Goal: Information Seeking & Learning: Learn about a topic

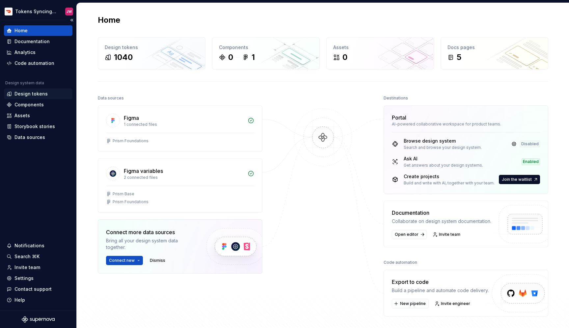
click at [30, 94] on div "Design tokens" at bounding box center [30, 94] width 33 height 7
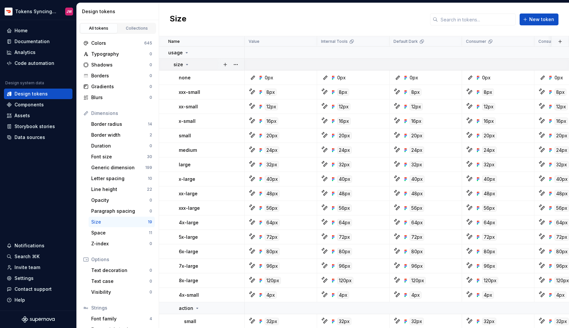
click at [184, 67] on div "size" at bounding box center [182, 64] width 16 height 7
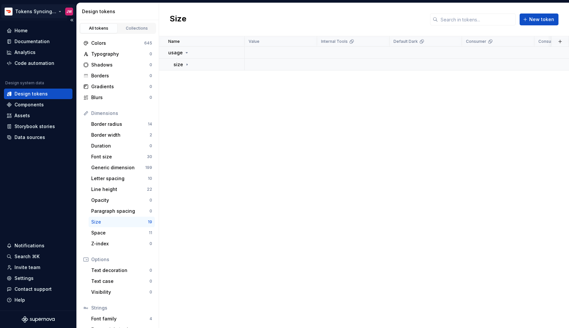
click at [44, 9] on html "Tokens Syncing Test JW Home Documentation Analytics Code automation Design syst…" at bounding box center [284, 164] width 569 height 328
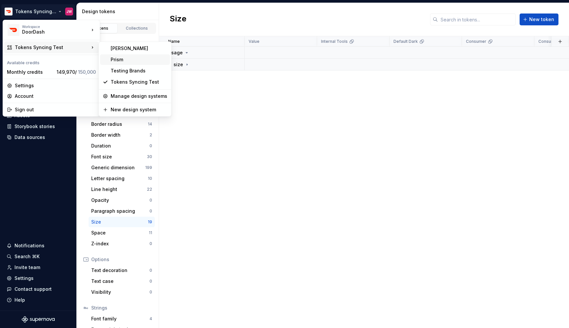
click at [120, 58] on div "Prism" at bounding box center [139, 59] width 57 height 7
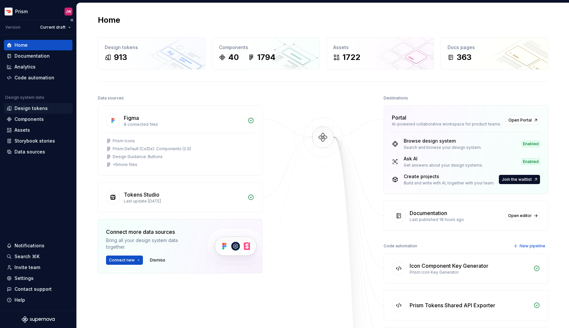
click at [41, 108] on div "Design tokens" at bounding box center [30, 108] width 33 height 7
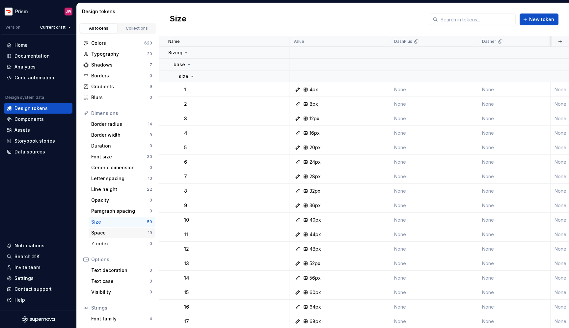
click at [105, 233] on div "Space" at bounding box center [119, 233] width 57 height 7
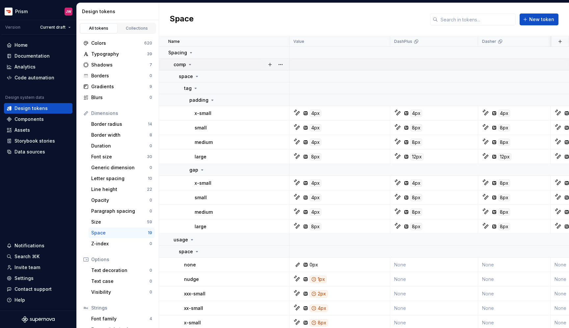
click at [193, 65] on div "comp" at bounding box center [231, 64] width 115 height 7
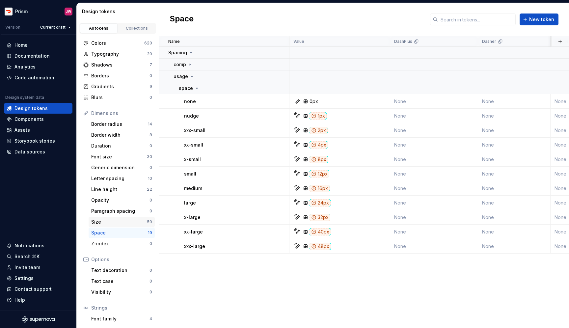
click at [113, 221] on div "Size" at bounding box center [119, 222] width 56 height 7
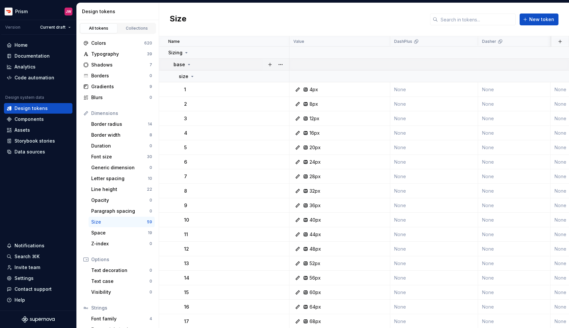
click at [187, 66] on icon at bounding box center [188, 64] width 5 height 5
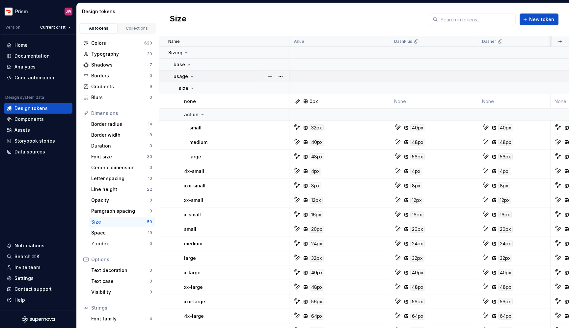
click at [190, 74] on icon at bounding box center [191, 76] width 5 height 5
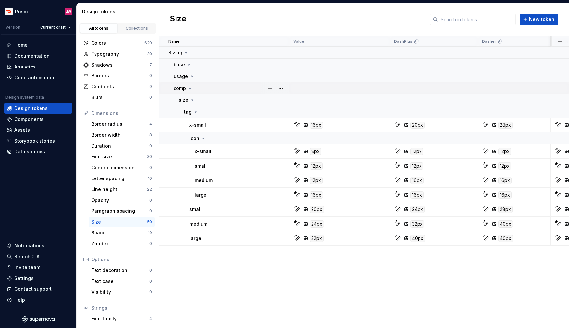
click at [190, 88] on icon at bounding box center [190, 88] width 2 height 1
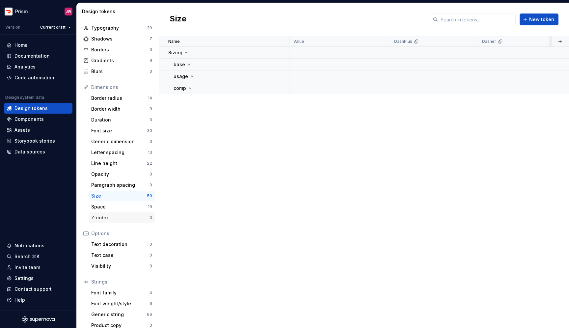
scroll to position [33, 0]
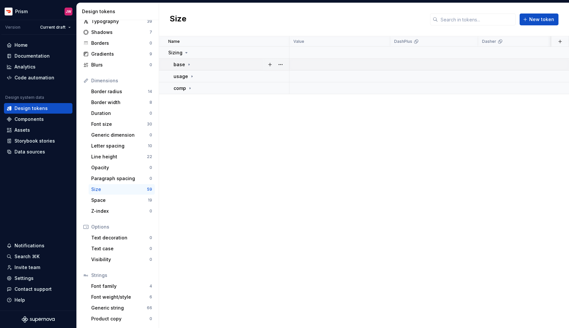
click at [186, 69] on td "base" at bounding box center [224, 65] width 130 height 12
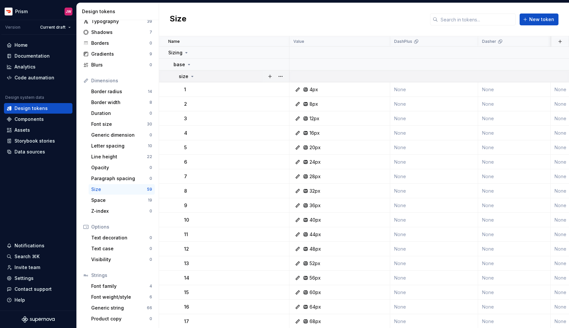
click at [187, 77] on p "size" at bounding box center [184, 76] width 10 height 7
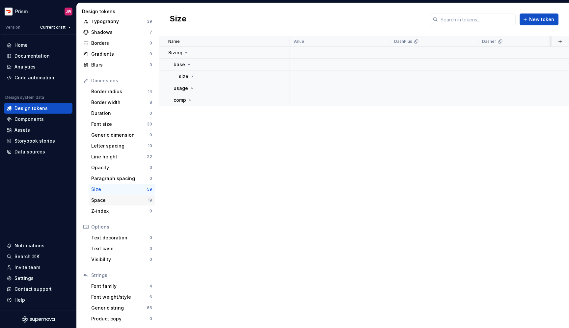
click at [109, 203] on div "Space" at bounding box center [119, 200] width 57 height 7
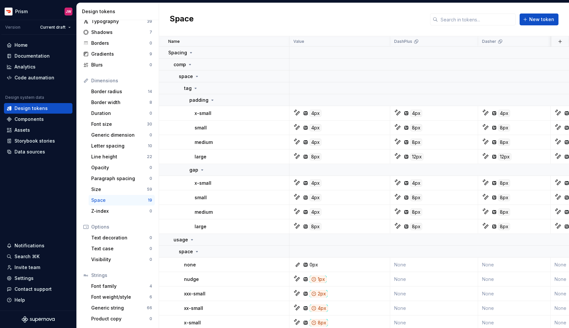
scroll to position [89, 0]
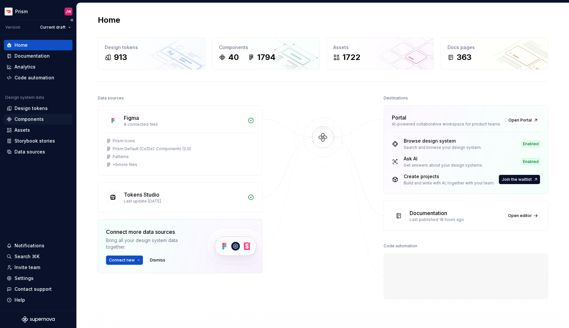
click at [31, 120] on div "Components" at bounding box center [28, 119] width 29 height 7
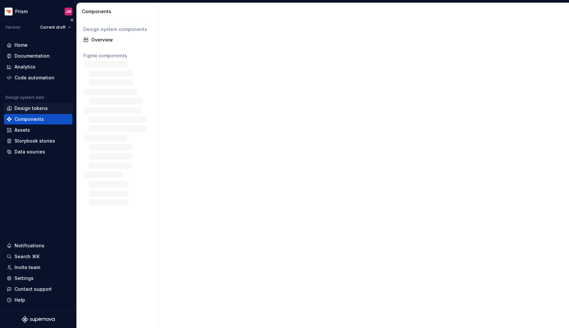
click at [35, 107] on div "Design tokens" at bounding box center [30, 108] width 33 height 7
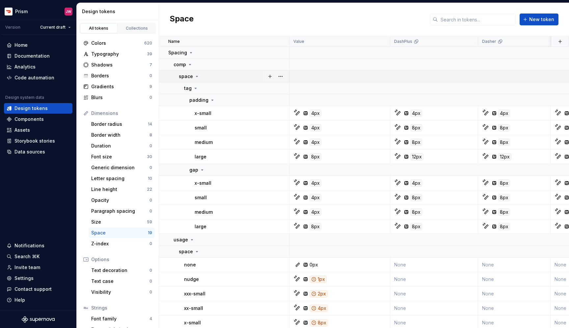
click at [195, 76] on icon at bounding box center [196, 76] width 5 height 5
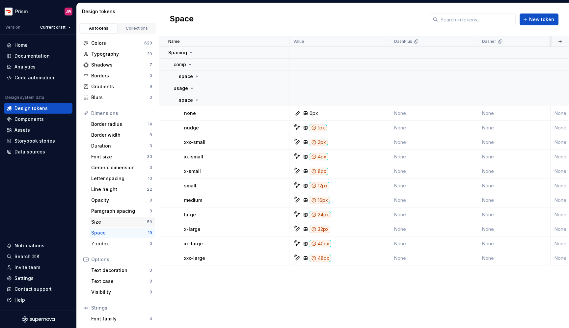
click at [106, 220] on div "Size" at bounding box center [119, 222] width 56 height 7
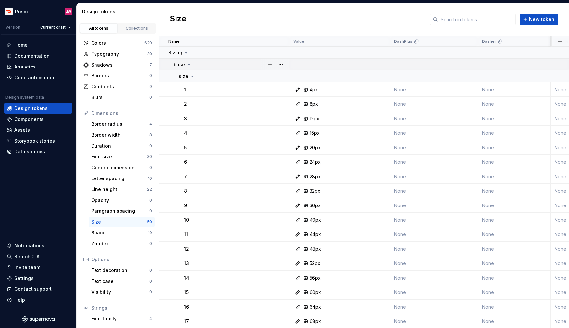
click at [187, 64] on icon at bounding box center [188, 64] width 5 height 5
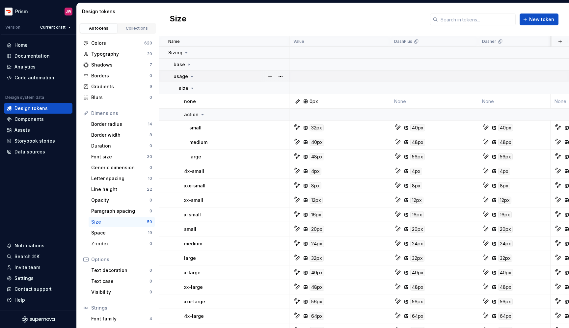
click at [189, 77] on icon at bounding box center [191, 76] width 5 height 5
